Goal: Complete application form: Complete application form

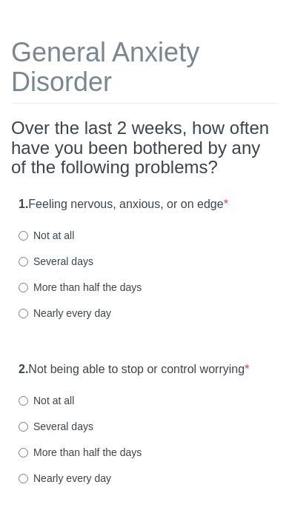
scroll to position [63, 0]
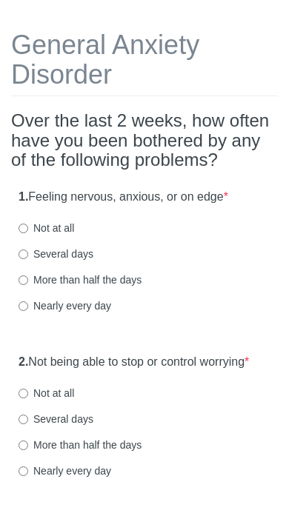
click at [63, 229] on label "Not at all" at bounding box center [45, 227] width 55 height 15
click at [28, 229] on input "Not at all" at bounding box center [23, 228] width 10 height 10
radio input "true"
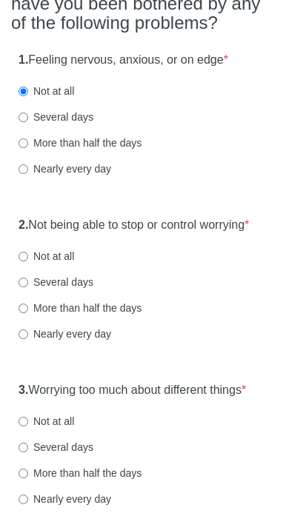
scroll to position [201, 0]
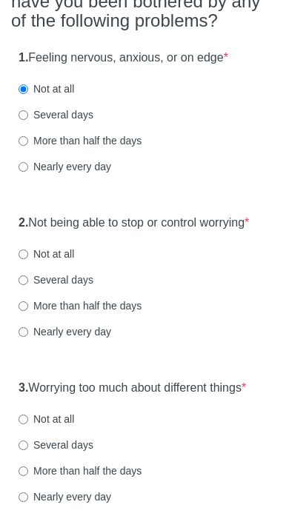
click at [52, 262] on label "Not at all" at bounding box center [45, 254] width 55 height 15
click at [28, 260] on input "Not at all" at bounding box center [23, 255] width 10 height 10
radio input "true"
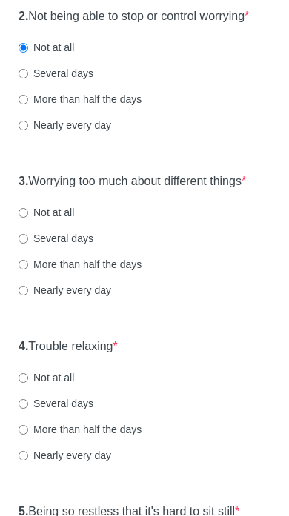
scroll to position [409, 0]
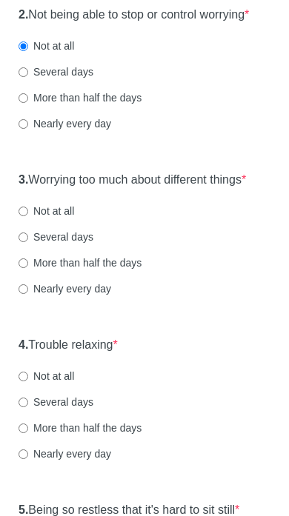
click at [71, 219] on label "Not at all" at bounding box center [45, 211] width 55 height 15
click at [28, 217] on input "Not at all" at bounding box center [23, 212] width 10 height 10
radio input "true"
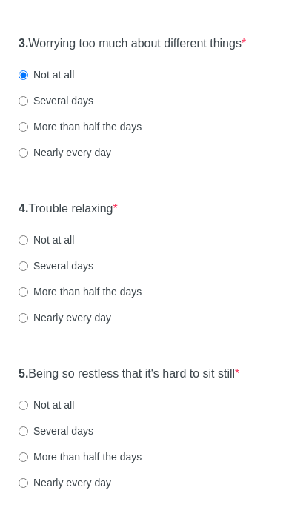
scroll to position [548, 0]
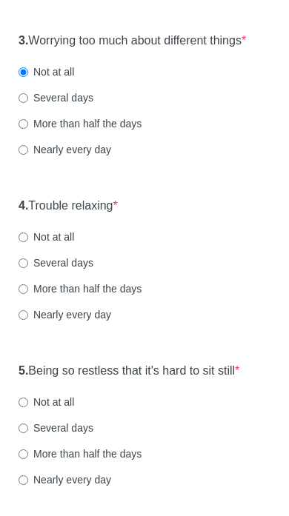
click at [73, 245] on label "Not at all" at bounding box center [45, 237] width 55 height 15
click at [28, 243] on input "Not at all" at bounding box center [23, 238] width 10 height 10
radio input "true"
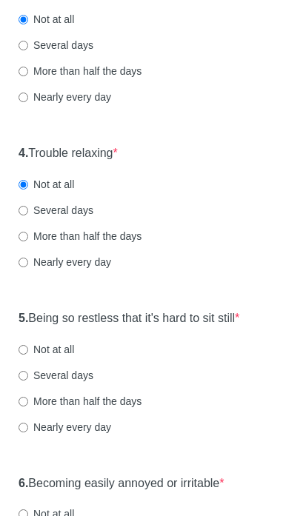
scroll to position [601, 0]
click at [85, 218] on label "Several days" at bounding box center [55, 210] width 75 height 15
click at [28, 216] on input "Several days" at bounding box center [23, 211] width 10 height 10
radio input "true"
click at [74, 218] on label "Several days" at bounding box center [55, 210] width 75 height 15
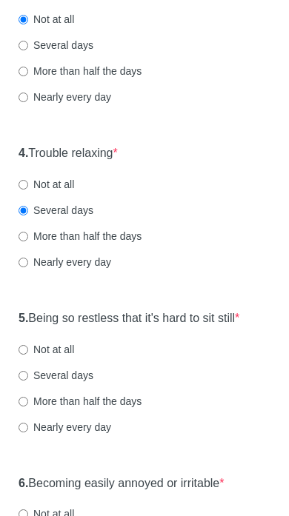
click at [28, 216] on input "Several days" at bounding box center [23, 211] width 10 height 10
click at [64, 357] on label "Not at all" at bounding box center [45, 350] width 55 height 15
click at [28, 355] on input "Not at all" at bounding box center [23, 350] width 10 height 10
radio input "true"
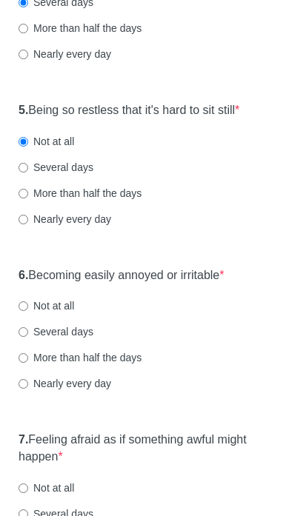
scroll to position [810, 0]
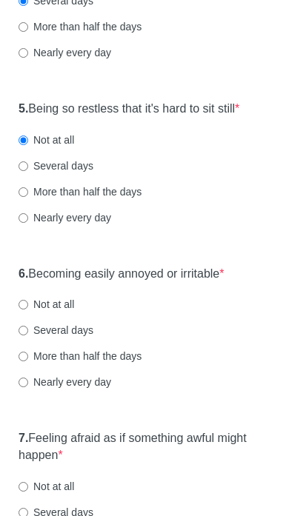
click at [54, 338] on label "Several days" at bounding box center [55, 330] width 75 height 15
click at [28, 336] on input "Several days" at bounding box center [23, 331] width 10 height 10
radio input "true"
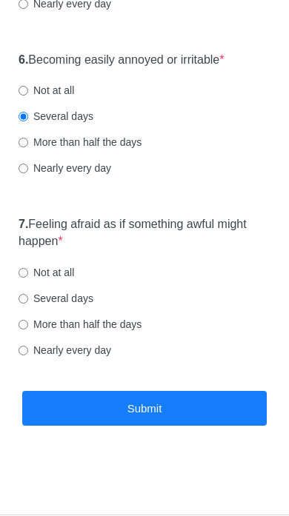
scroll to position [1033, 0]
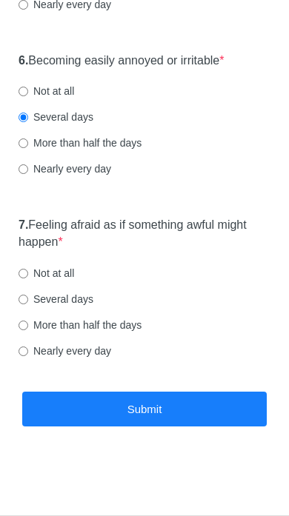
click at [68, 275] on label "Not at all" at bounding box center [45, 273] width 55 height 15
click at [28, 275] on input "Not at all" at bounding box center [23, 274] width 10 height 10
radio input "true"
click at [162, 414] on button "Submit" at bounding box center [144, 408] width 244 height 35
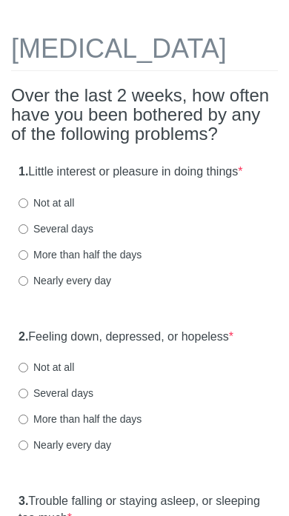
scroll to position [77, 0]
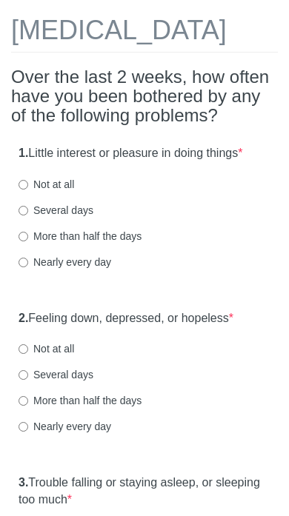
click at [61, 192] on label "Not at all" at bounding box center [45, 185] width 55 height 15
click at [28, 190] on input "Not at all" at bounding box center [23, 186] width 10 height 10
radio input "true"
click at [78, 218] on label "Several days" at bounding box center [55, 210] width 75 height 15
click at [28, 216] on input "Several days" at bounding box center [23, 211] width 10 height 10
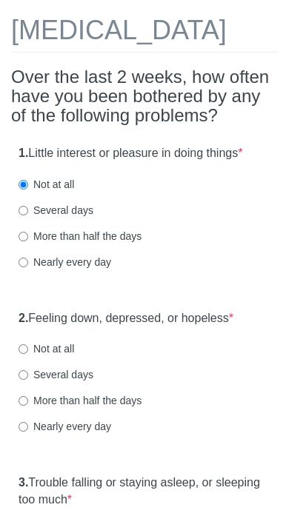
radio input "true"
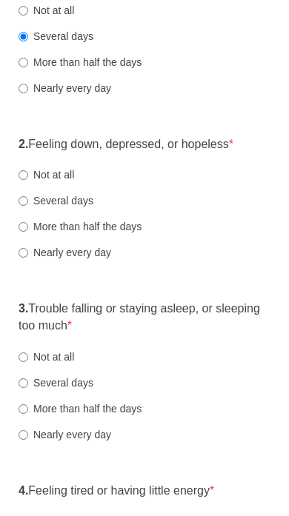
scroll to position [246, 0]
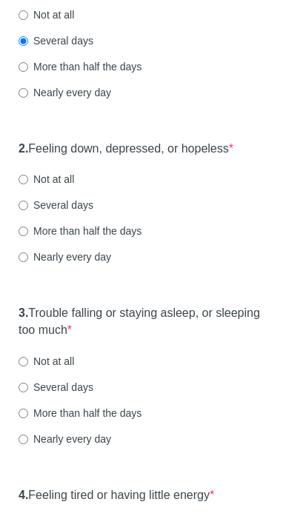
click at [66, 23] on label "Not at all" at bounding box center [45, 15] width 55 height 15
click at [28, 21] on input "Not at all" at bounding box center [23, 16] width 10 height 10
radio input "true"
click at [61, 187] on label "Not at all" at bounding box center [45, 179] width 55 height 15
click at [28, 185] on input "Not at all" at bounding box center [23, 180] width 10 height 10
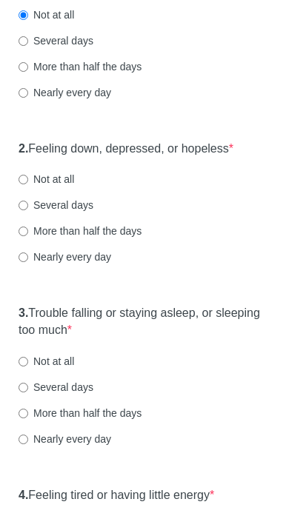
radio input "true"
click at [70, 213] on label "Several days" at bounding box center [55, 205] width 75 height 15
click at [28, 211] on input "Several days" at bounding box center [23, 206] width 10 height 10
radio input "true"
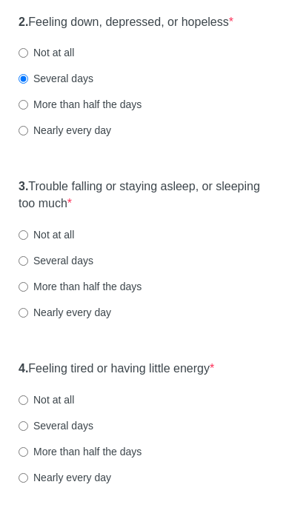
scroll to position [404, 0]
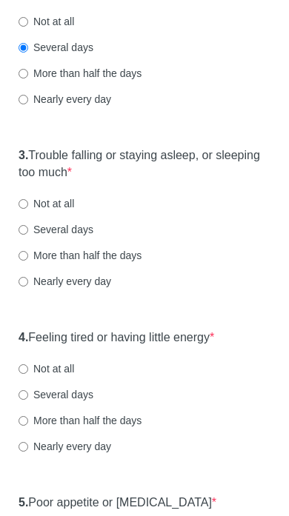
click at [66, 212] on label "Not at all" at bounding box center [45, 204] width 55 height 15
click at [28, 209] on input "Not at all" at bounding box center [23, 205] width 10 height 10
radio input "true"
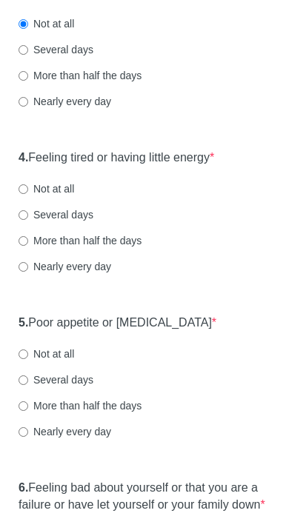
scroll to position [583, 0]
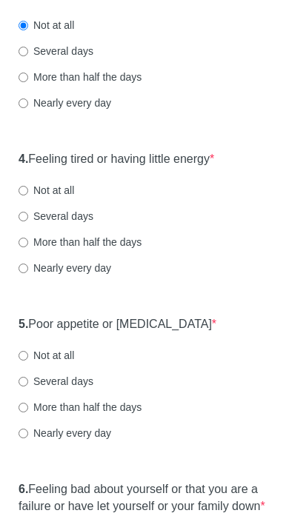
click at [61, 223] on label "Several days" at bounding box center [55, 216] width 75 height 15
click at [28, 221] on input "Several days" at bounding box center [23, 217] width 10 height 10
radio input "true"
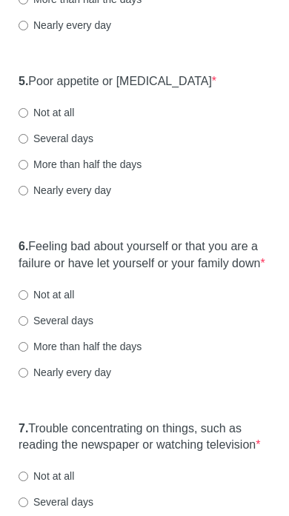
scroll to position [847, 0]
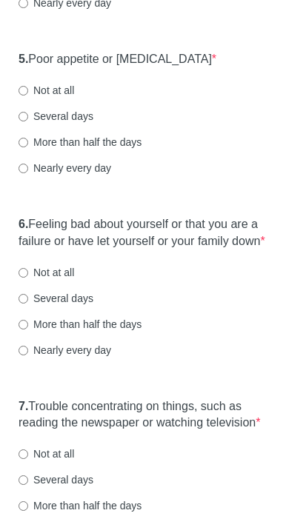
click at [65, 98] on label "Not at all" at bounding box center [45, 91] width 55 height 15
click at [28, 96] on input "Not at all" at bounding box center [23, 92] width 10 height 10
radio input "true"
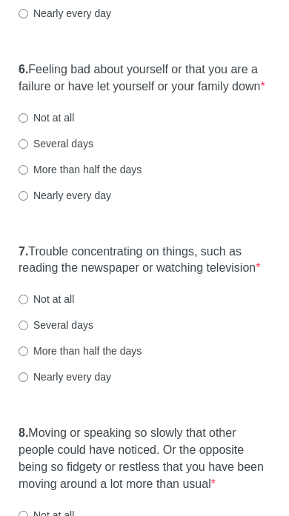
scroll to position [1003, 0]
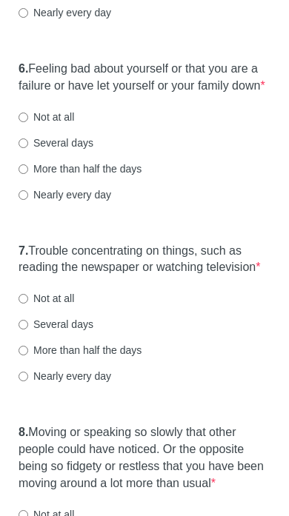
click at [69, 150] on label "Several days" at bounding box center [55, 142] width 75 height 15
click at [28, 148] on input "Several days" at bounding box center [23, 143] width 10 height 10
radio input "true"
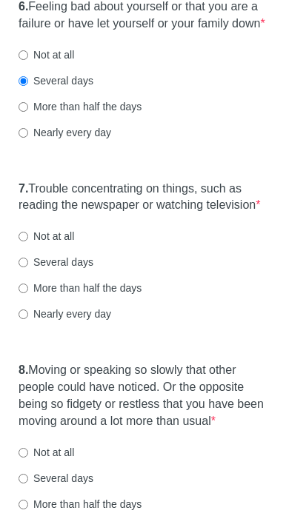
scroll to position [1088, 0]
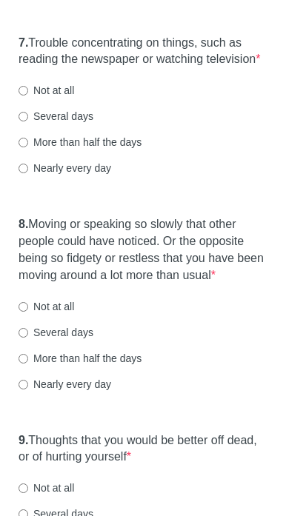
click at [61, 124] on label "Several days" at bounding box center [55, 116] width 75 height 15
click at [28, 122] on input "Several days" at bounding box center [23, 117] width 10 height 10
radio input "true"
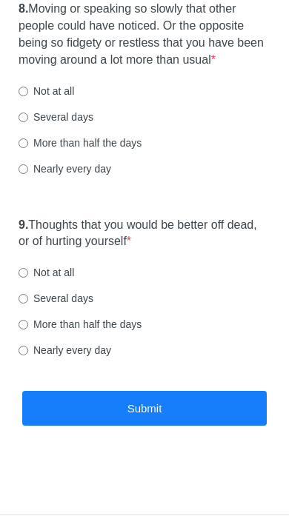
scroll to position [1475, 0]
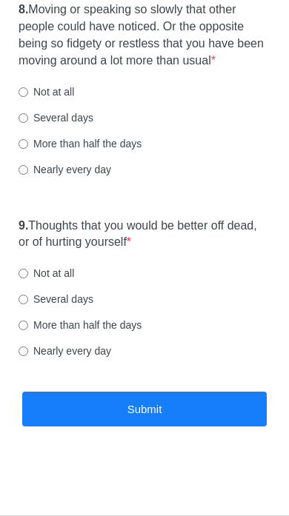
click at [65, 87] on label "Not at all" at bounding box center [45, 91] width 55 height 15
click at [28, 87] on input "Not at all" at bounding box center [23, 92] width 10 height 10
radio input "true"
click at [67, 275] on label "Not at all" at bounding box center [45, 273] width 55 height 15
click at [28, 275] on input "Not at all" at bounding box center [23, 274] width 10 height 10
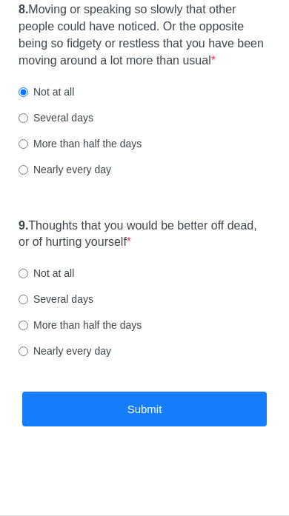
radio input "true"
click at [153, 419] on button "Submit" at bounding box center [144, 408] width 244 height 35
